Goal: Obtain resource: Download file/media

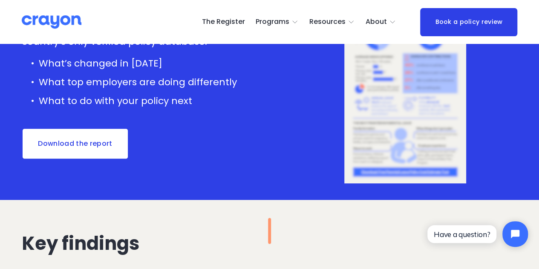
click at [105, 140] on link "Download the report" at bounding box center [75, 144] width 107 height 32
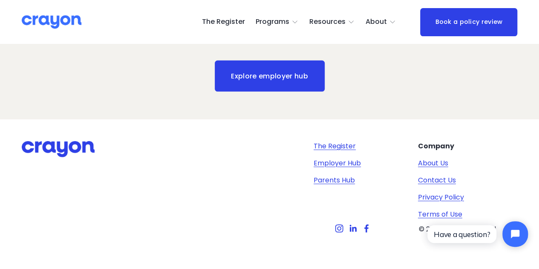
scroll to position [1311, 0]
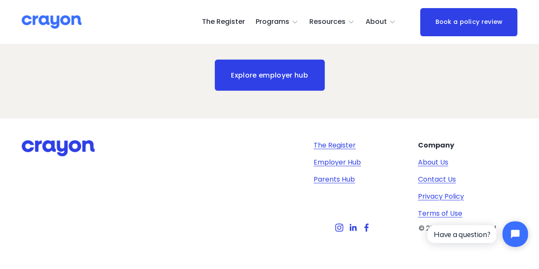
click at [322, 182] on link "Parents Hub" at bounding box center [334, 179] width 41 height 10
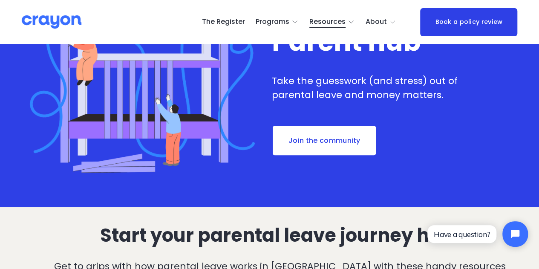
scroll to position [43, 0]
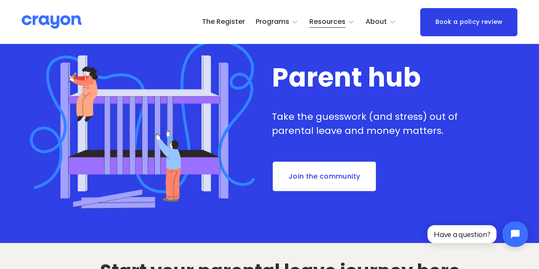
click at [295, 183] on link "Join the community" at bounding box center [324, 177] width 105 height 32
